Goal: Task Accomplishment & Management: Use online tool/utility

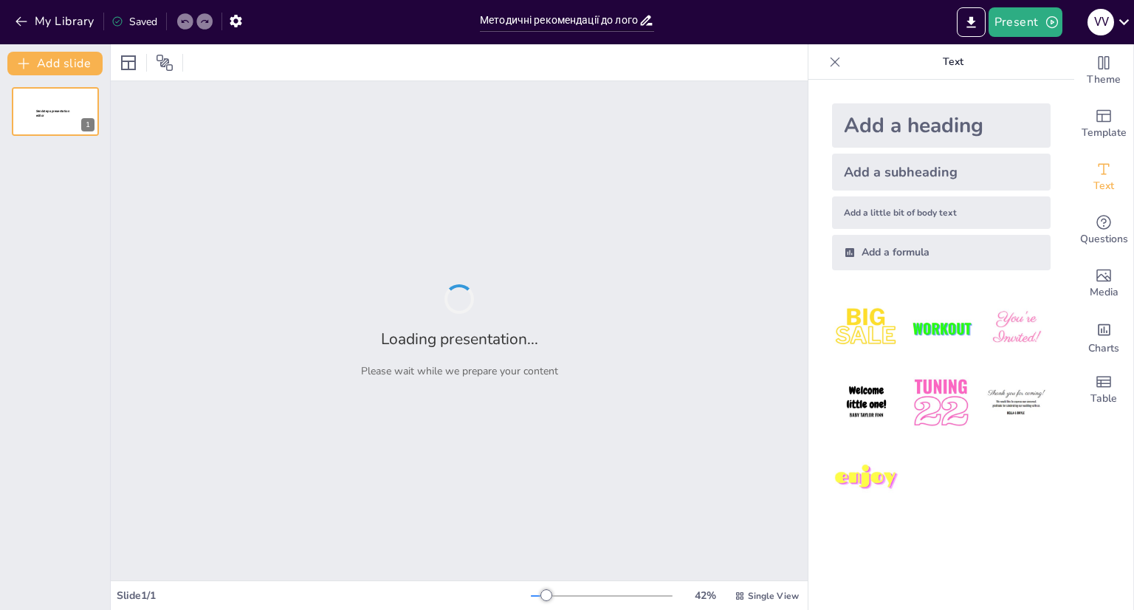
type input "Методичні рекомендації до логопедичної діагностики"
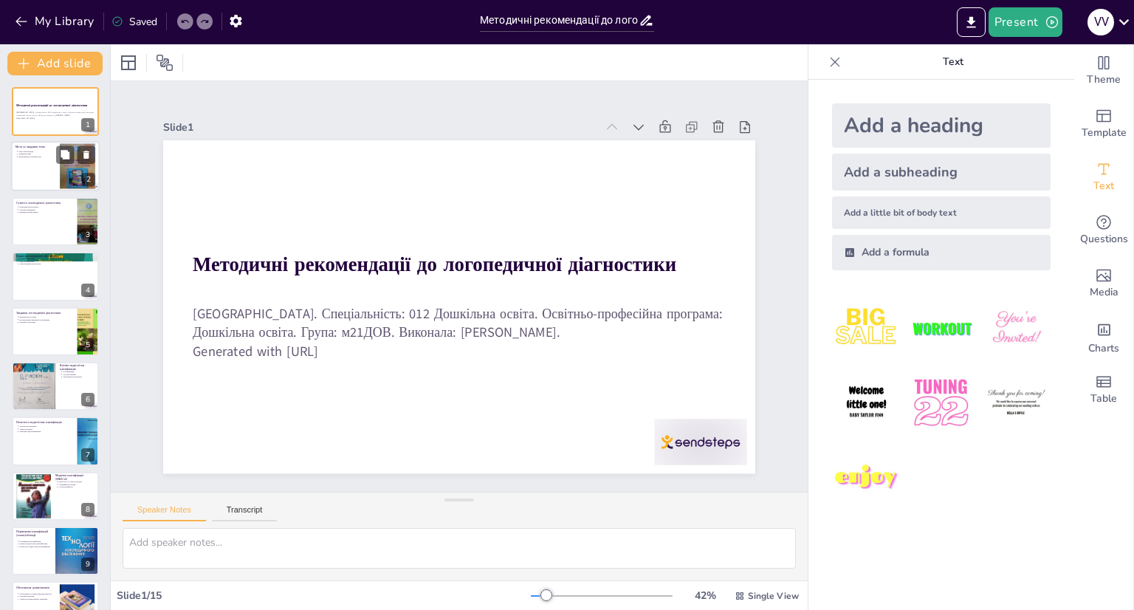
click at [38, 172] on div at bounding box center [55, 167] width 89 height 50
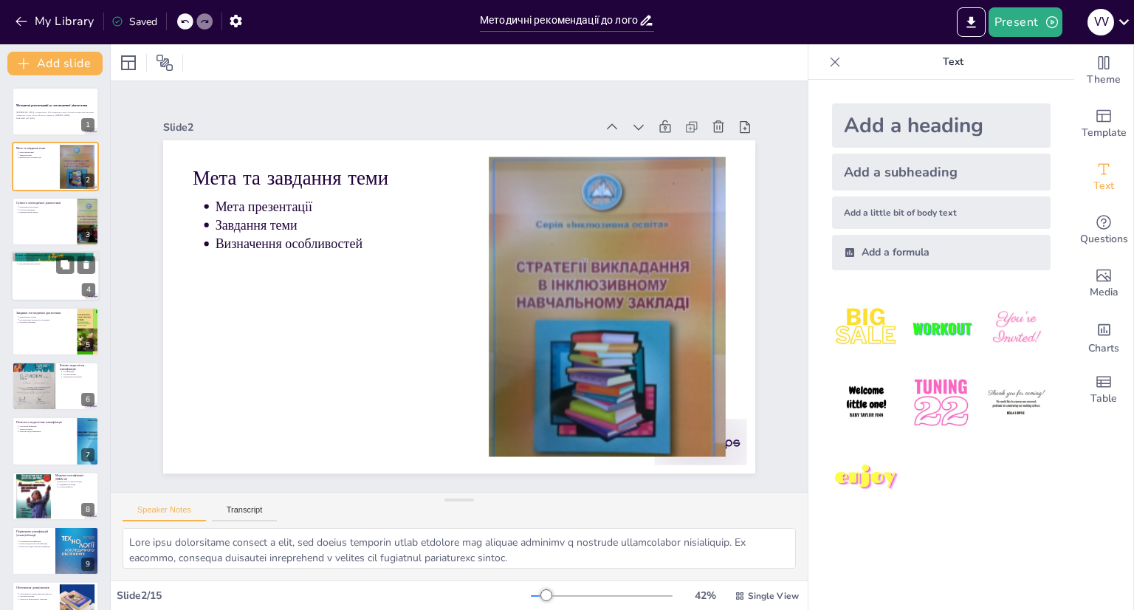
click at [42, 284] on div at bounding box center [55, 276] width 89 height 50
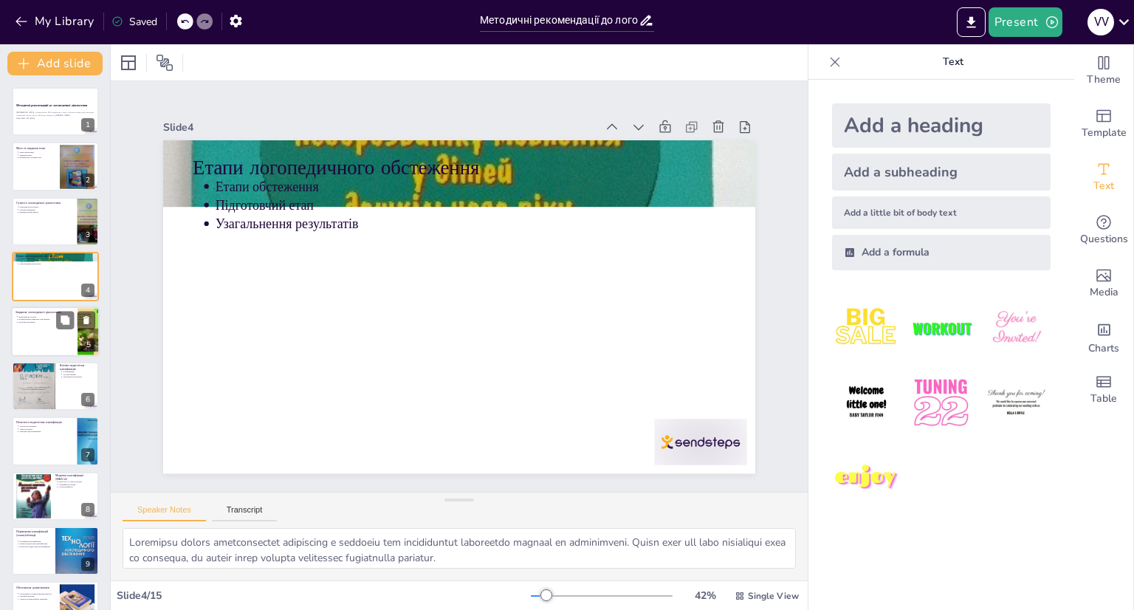
click at [47, 323] on p "Розробка програми" at bounding box center [45, 321] width 55 height 3
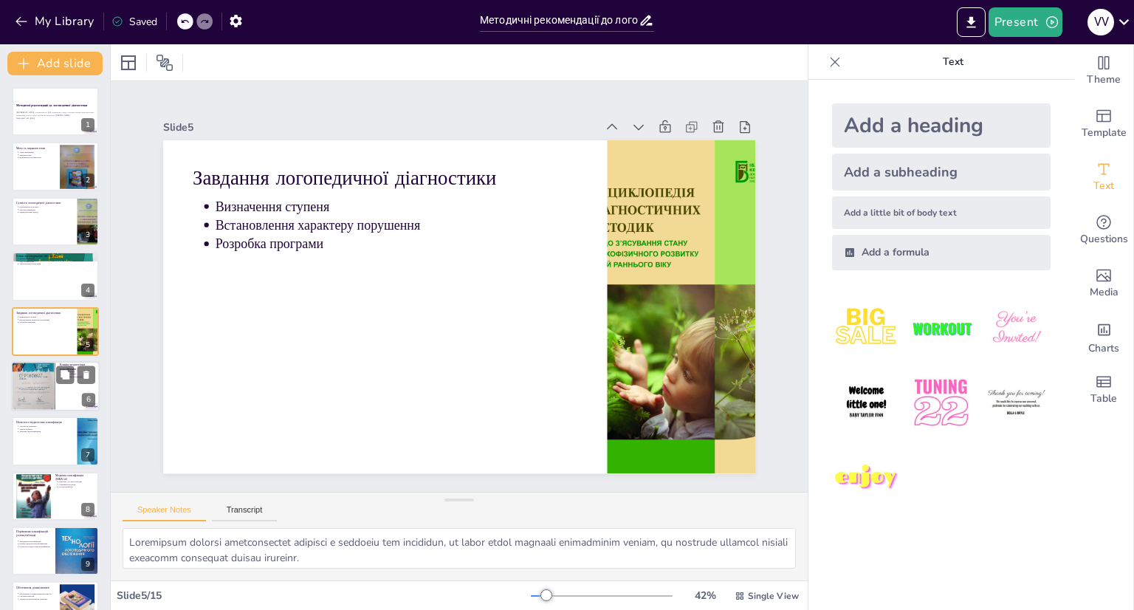
click at [47, 386] on div at bounding box center [33, 386] width 44 height 59
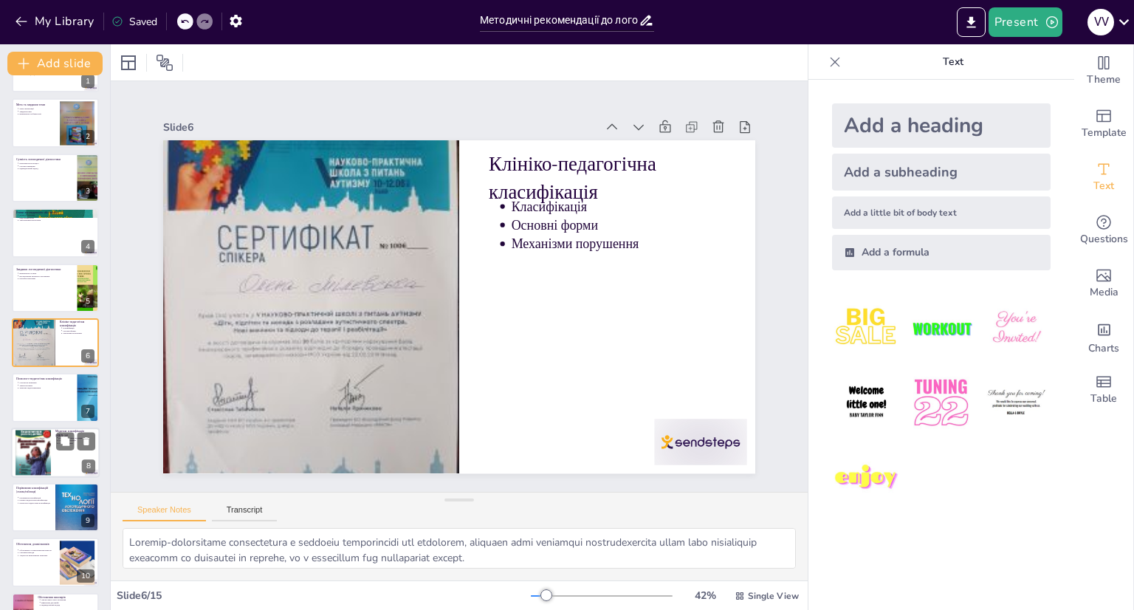
click at [53, 446] on div at bounding box center [55, 453] width 89 height 50
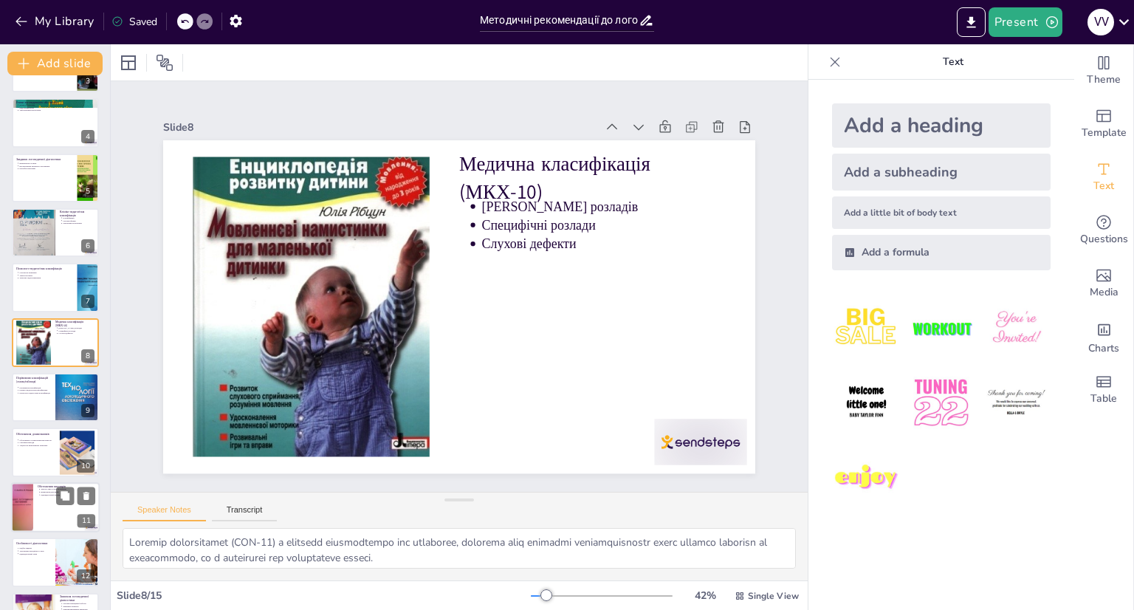
click at [49, 503] on div at bounding box center [55, 507] width 89 height 50
type textarea "Діагностика усного мовлення є важливою частиною обстеження школярів, оскільки в…"
